Goal: Use online tool/utility: Utilize a website feature to perform a specific function

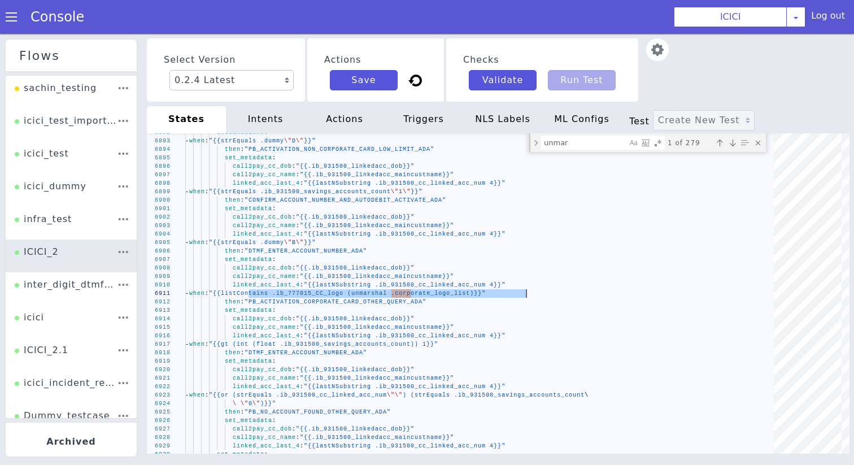
scroll to position [0, 90]
click at [656, 59] on img at bounding box center [657, 49] width 23 height 23
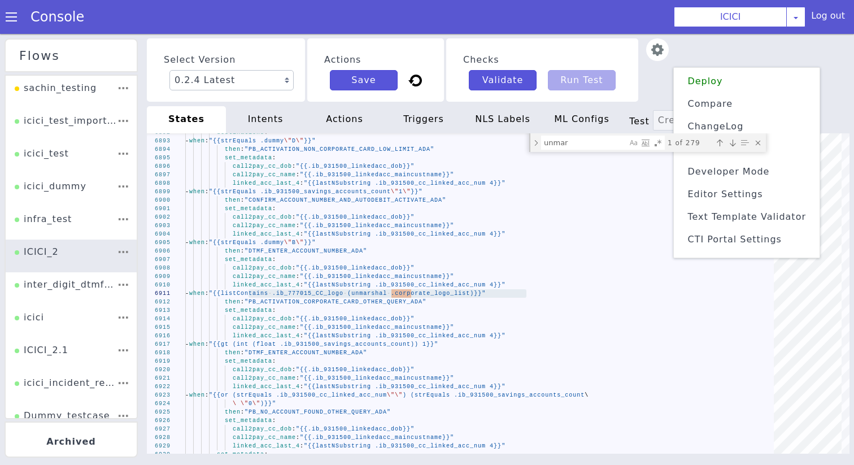
click at [743, 208] on li "Text Template Validator" at bounding box center [747, 217] width 137 height 18
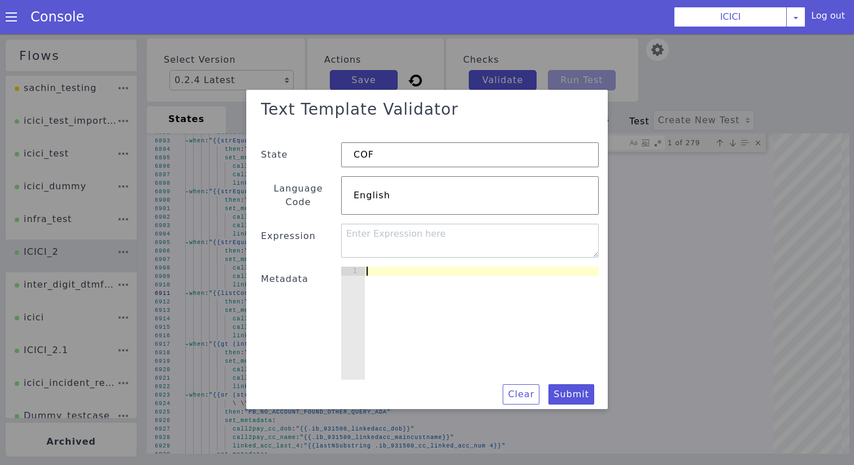
click at [393, 270] on div at bounding box center [481, 332] width 235 height 131
paste textarea "}"
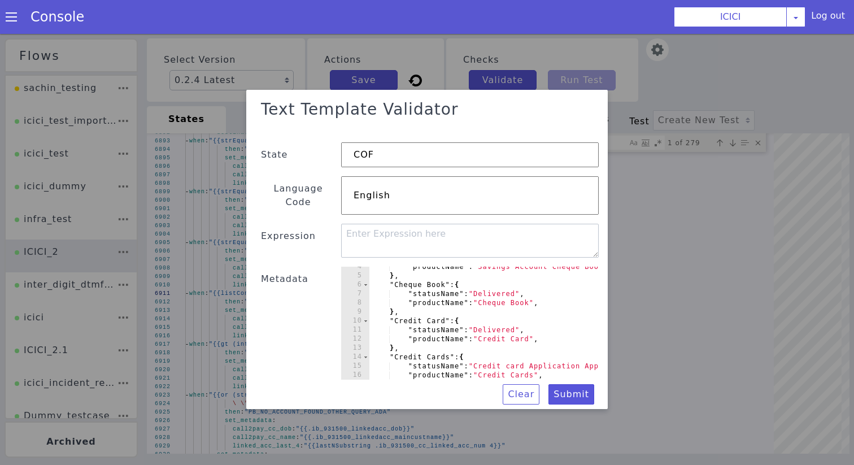
scroll to position [0, 0]
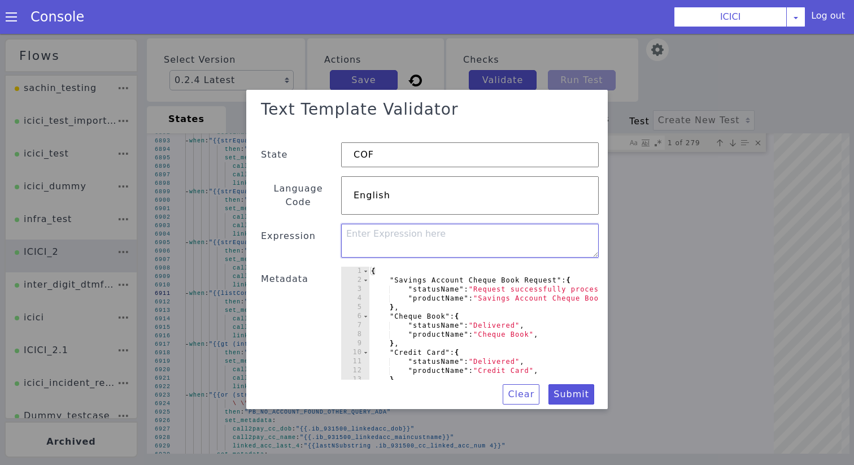
click at [396, 239] on textarea at bounding box center [470, 241] width 258 height 34
click at [513, 311] on div "{ "Savings Account Cheque Book Request" : { "statusName" : "Request successfull…" at bounding box center [512, 332] width 287 height 131
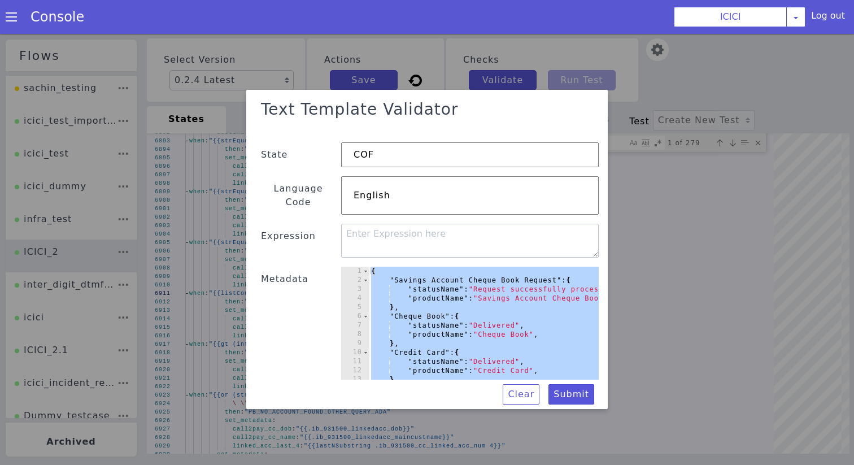
paste textarea
type textarea "}"
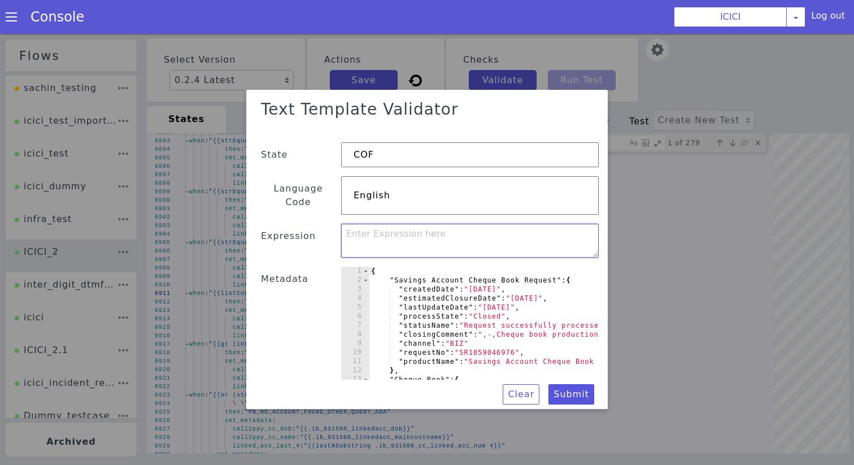
click at [445, 235] on textarea at bounding box center [470, 241] width 258 height 34
paste textarea "{{- $prod := .product -}} {{- index .data $prod "statusName" -}}"
type textarea "{{- $prod := .product -}} {{- index .data $prod "statusName" -}}"
click at [571, 384] on button "Submit" at bounding box center [572, 394] width 46 height 20
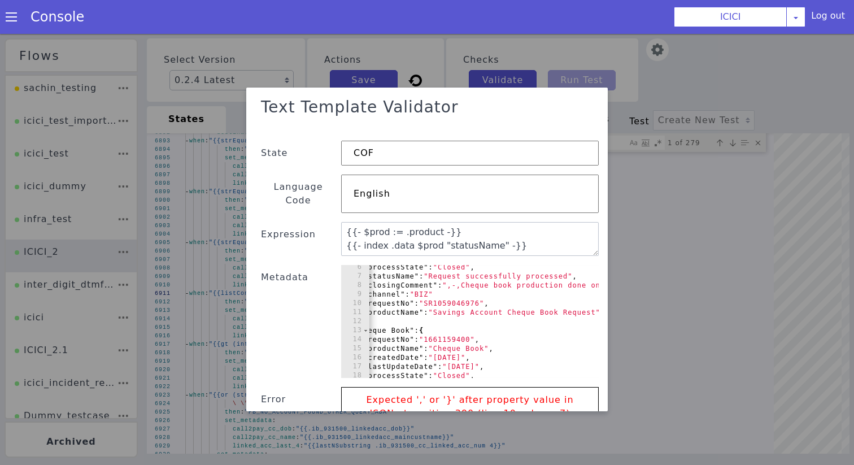
scroll to position [0, 36]
click at [442, 281] on div ""processState" : "Closed" , "statusName" : "Request successfully processed" , "…" at bounding box center [590, 328] width 514 height 131
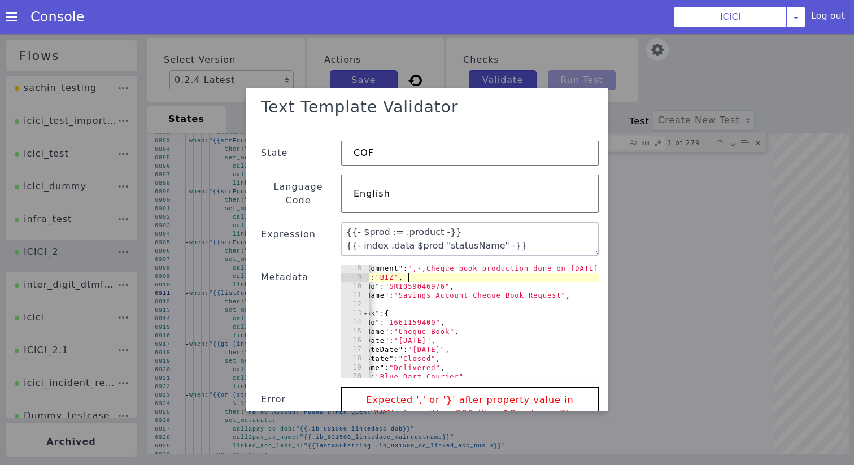
scroll to position [0, 79]
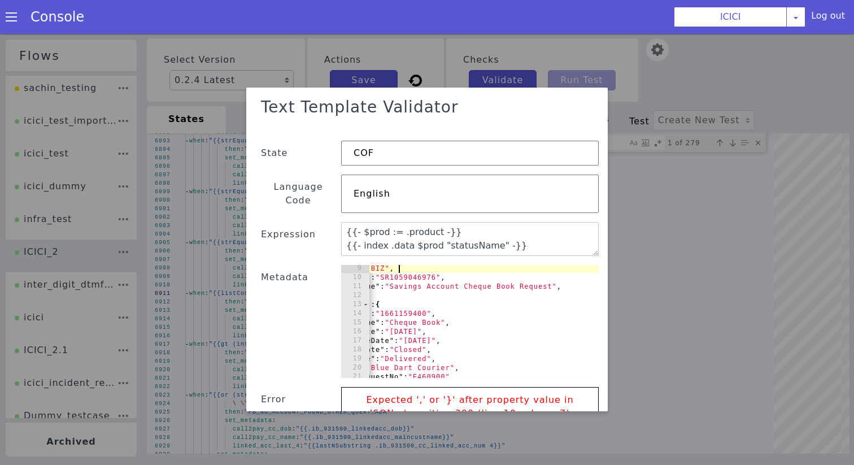
click at [567, 273] on div ""channel" : "BIZ" , "requestNo" : "SR1059046976" , "productName" : "Savings Acc…" at bounding box center [547, 329] width 514 height 131
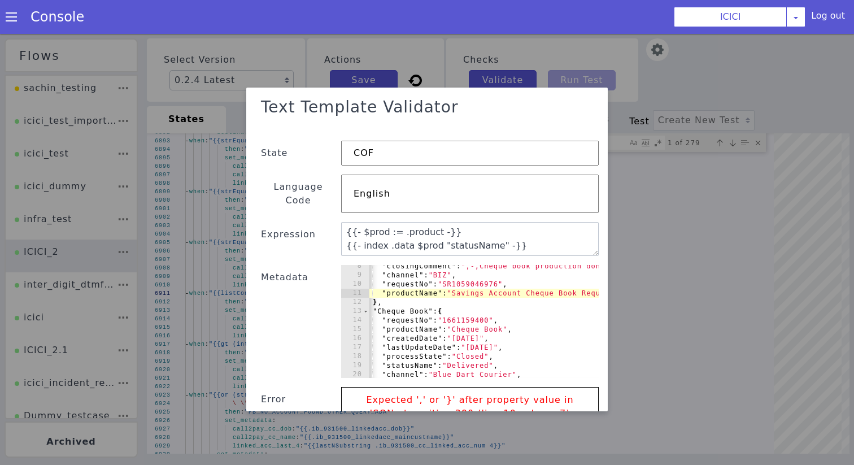
scroll to position [0, 0]
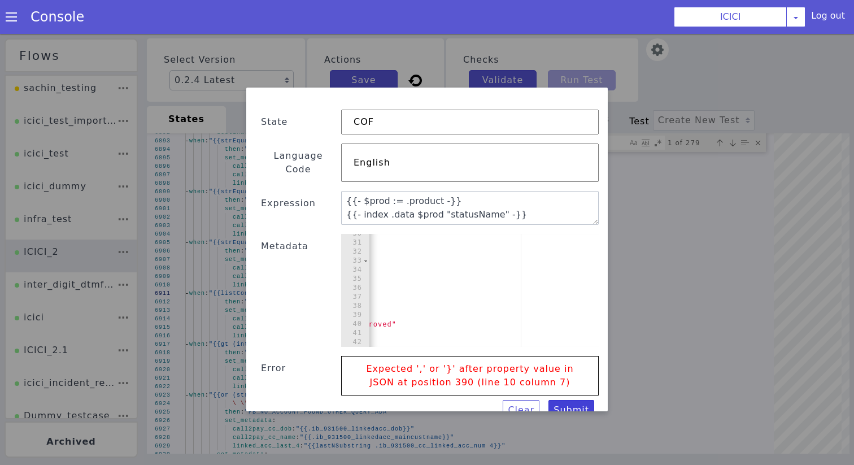
type textarea ""productName": "Savings Account Cheque Book Request""
click at [578, 400] on button "Submit" at bounding box center [572, 410] width 46 height 20
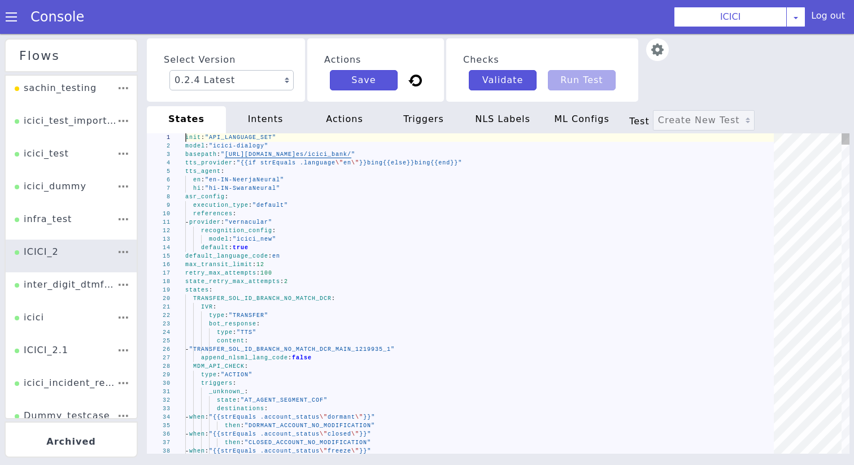
click at [644, 51] on div at bounding box center [655, 69] width 28 height 63
click at [655, 51] on img at bounding box center [657, 49] width 23 height 23
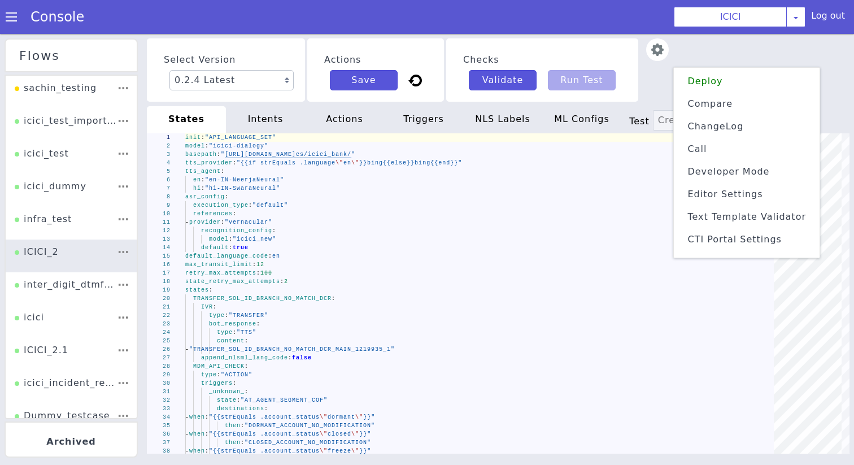
click at [730, 215] on span "Text Template Validator" at bounding box center [747, 216] width 119 height 11
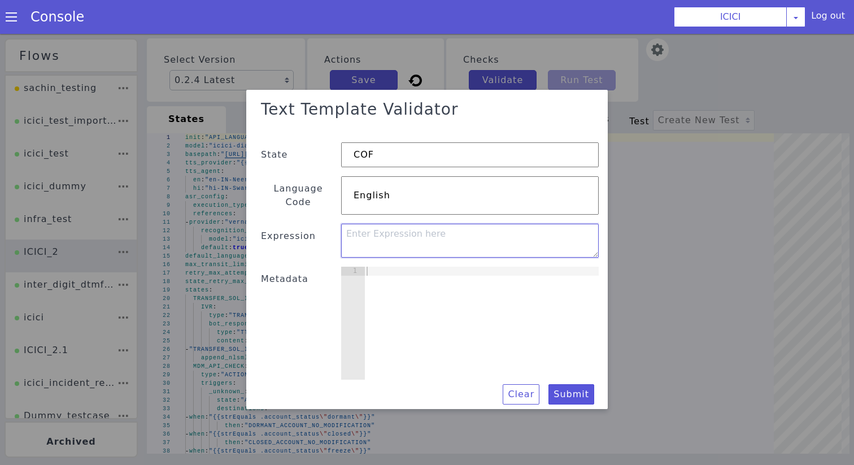
click at [423, 231] on textarea at bounding box center [470, 241] width 258 height 34
paste textarea "{{- $prod := .product -}} {{- index .data $prod "statusName" -}}"
type textarea "{{- $prod := .product -}} {{- index .data $prod "statusName" -}}"
click at [441, 294] on div at bounding box center [481, 332] width 235 height 131
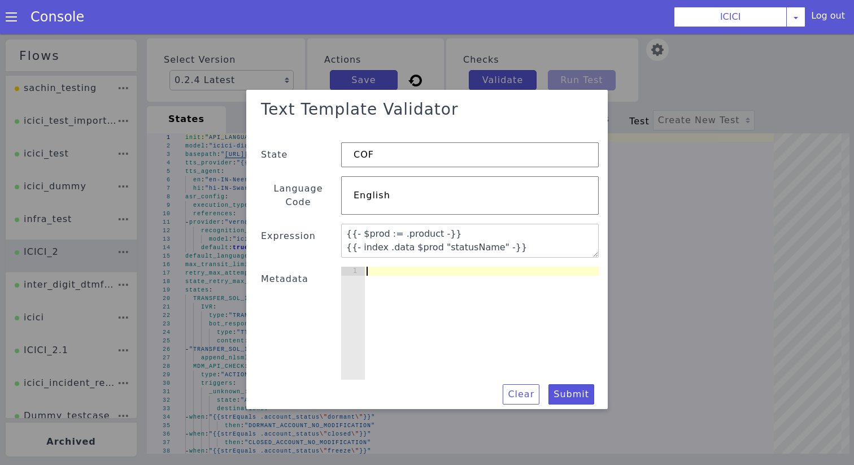
paste textarea "}"
type textarea "}"
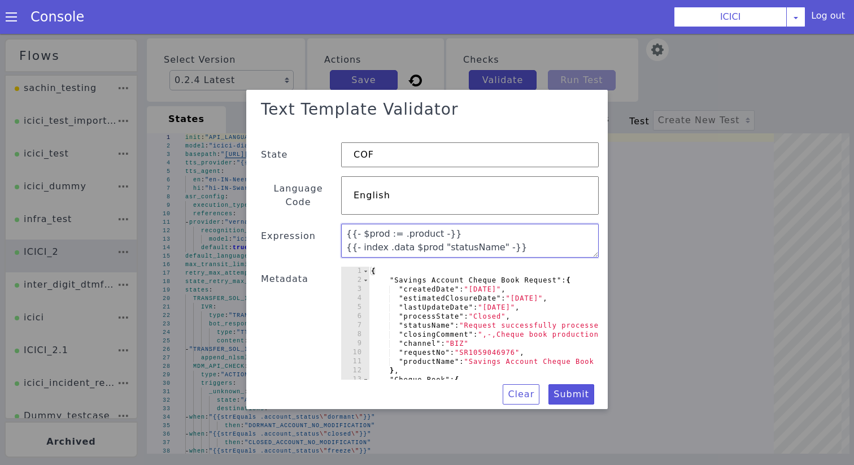
click at [443, 242] on textarea "{{- $prod := .product -}} {{- index .data $prod "statusName" -}}" at bounding box center [470, 241] width 258 height 34
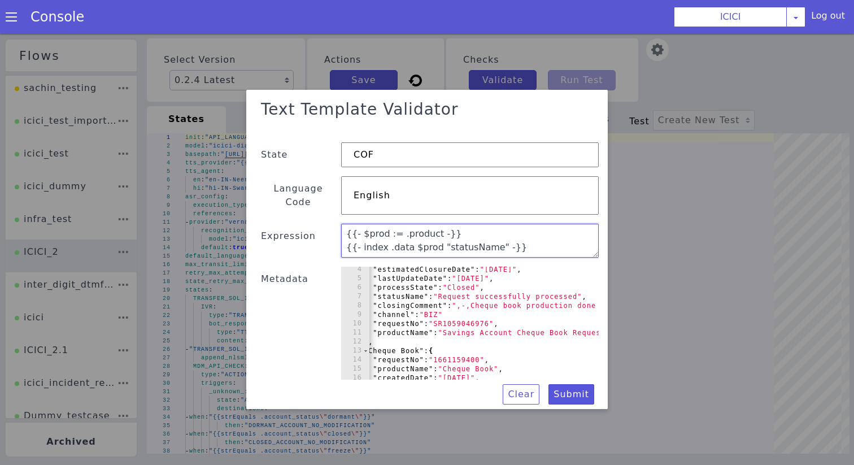
type textarea "{{- $prod := .product -}} {{- index .data $prod "statusName" -}}"
click at [463, 309] on div ""estimatedClosureDate" : "[DATE]" , "lastUpdateDate" : "[DATE]" , "processState…" at bounding box center [600, 330] width 514 height 131
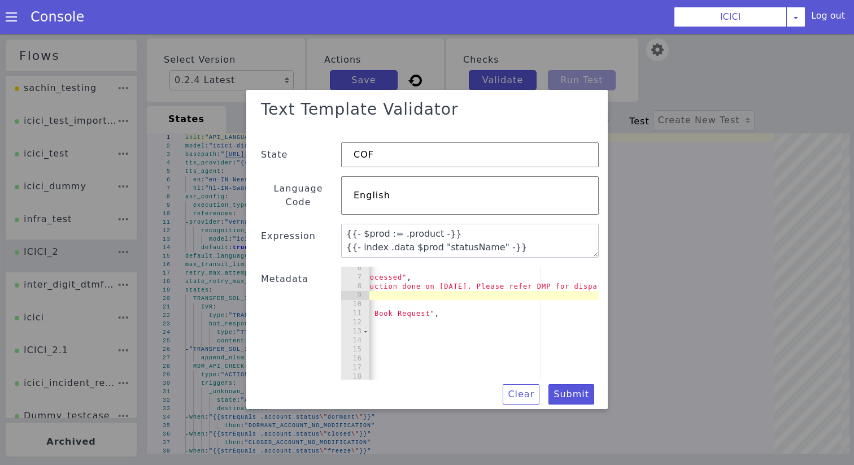
click at [464, 310] on div ""processState" : "Closed" , "statusName" : "Request successfully processed" , "…" at bounding box center [425, 329] width 514 height 131
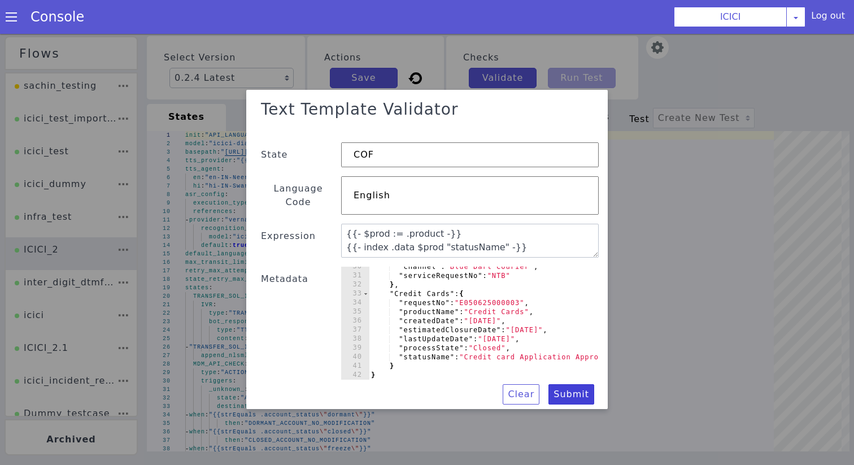
type textarea ""productName": "Savings Account Cheque Book Request""
click at [568, 388] on button "Submit" at bounding box center [572, 394] width 46 height 20
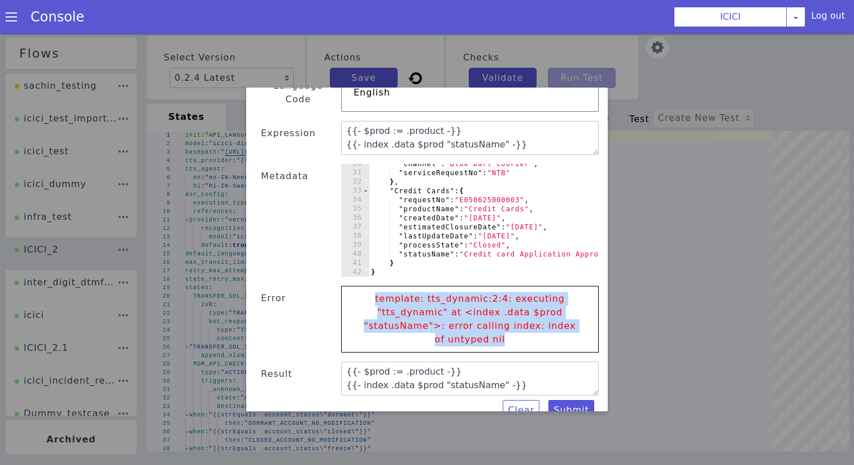
drag, startPoint x: 508, startPoint y: 324, endPoint x: 380, endPoint y: 284, distance: 133.9
click at [380, 286] on p "template: tts_dynamic:2:4: executing "tts_dynamic" at <index .data $prod "statu…" at bounding box center [470, 319] width 234 height 66
copy p "template: tts_dynamic:2:4: executing "tts_dynamic" at <index .data $prod "statu…"
